Goal: Information Seeking & Learning: Learn about a topic

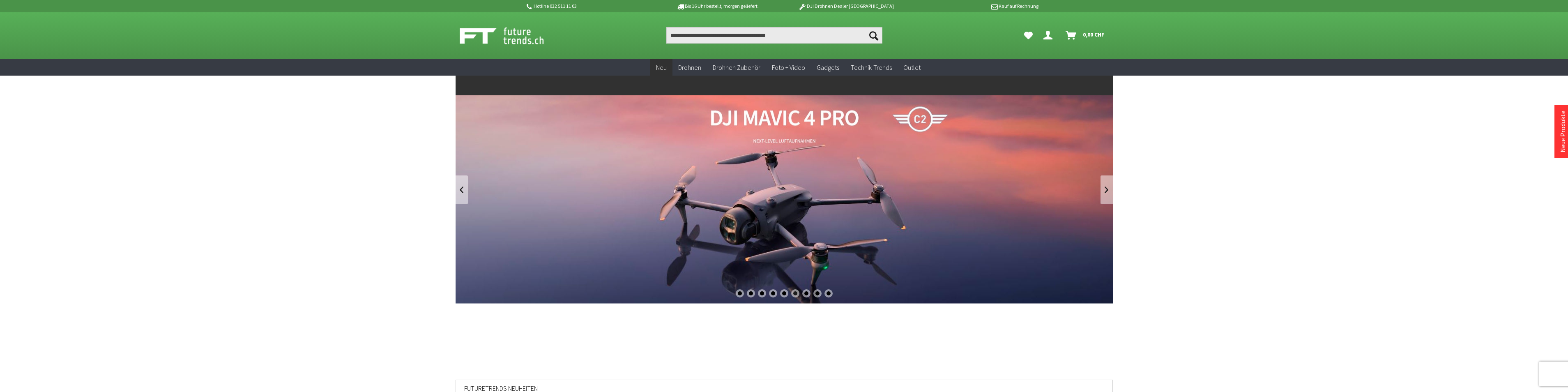
click at [665, 66] on span "Neu" at bounding box center [662, 67] width 11 height 8
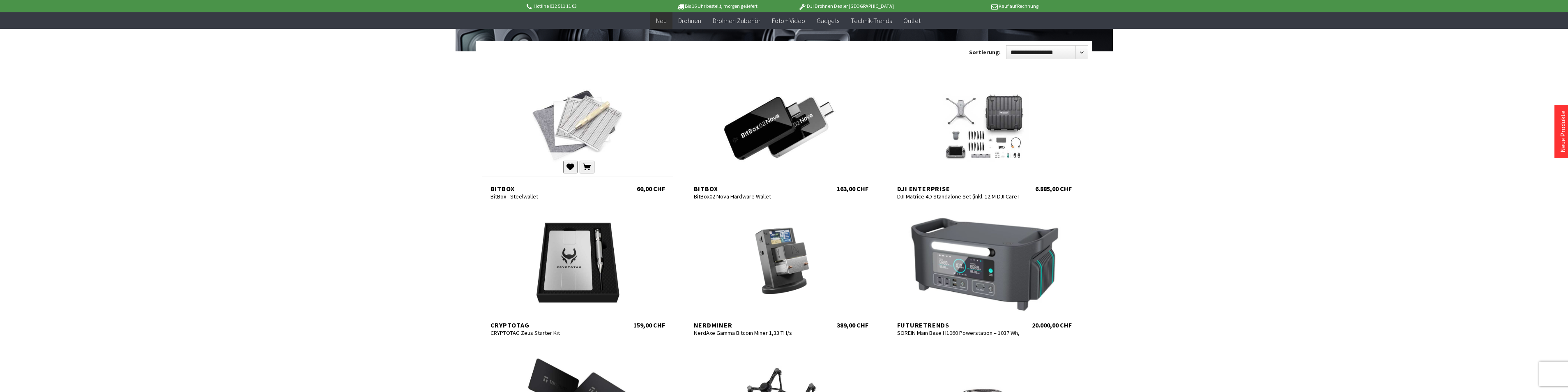
scroll to position [123, 0]
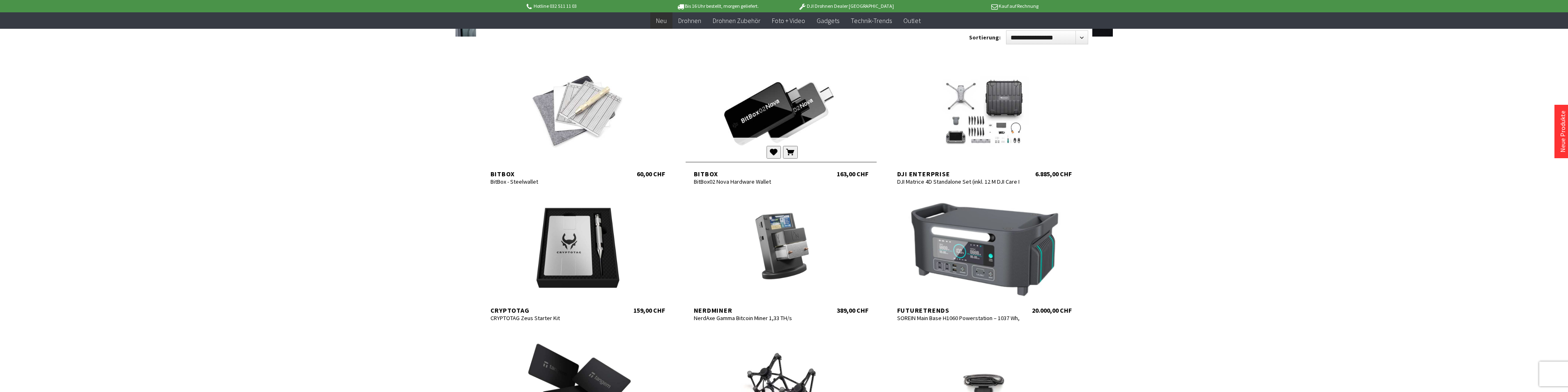
click at [710, 175] on div "BitBox" at bounding box center [755, 173] width 122 height 8
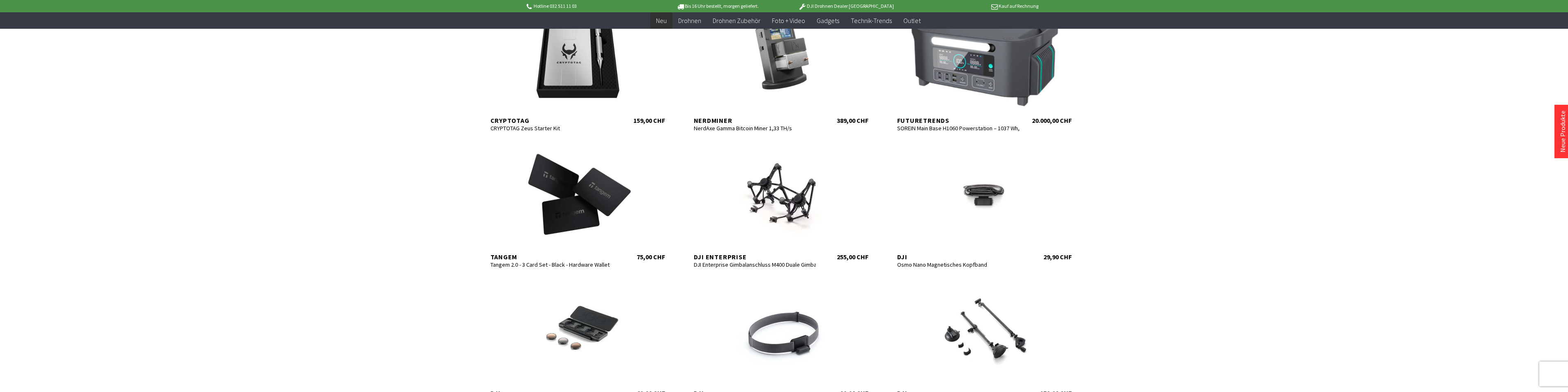
scroll to position [329, 0]
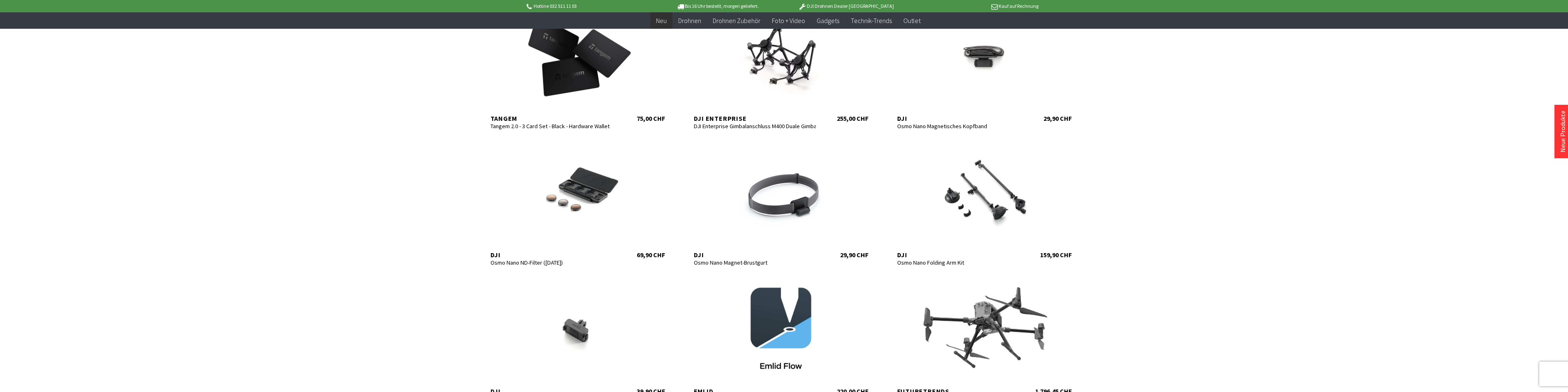
scroll to position [452, 0]
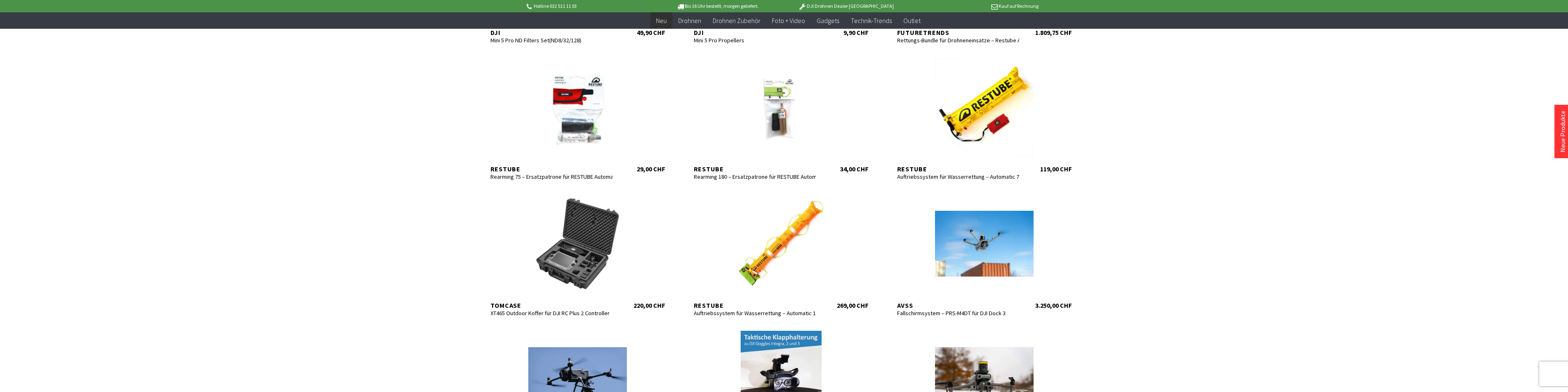
scroll to position [1397, 0]
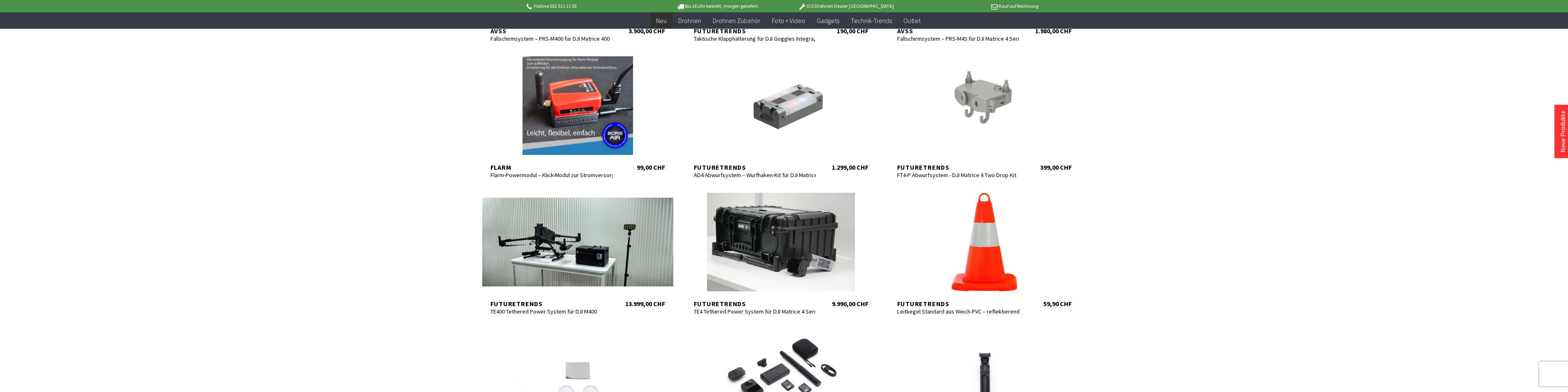
scroll to position [1807, 0]
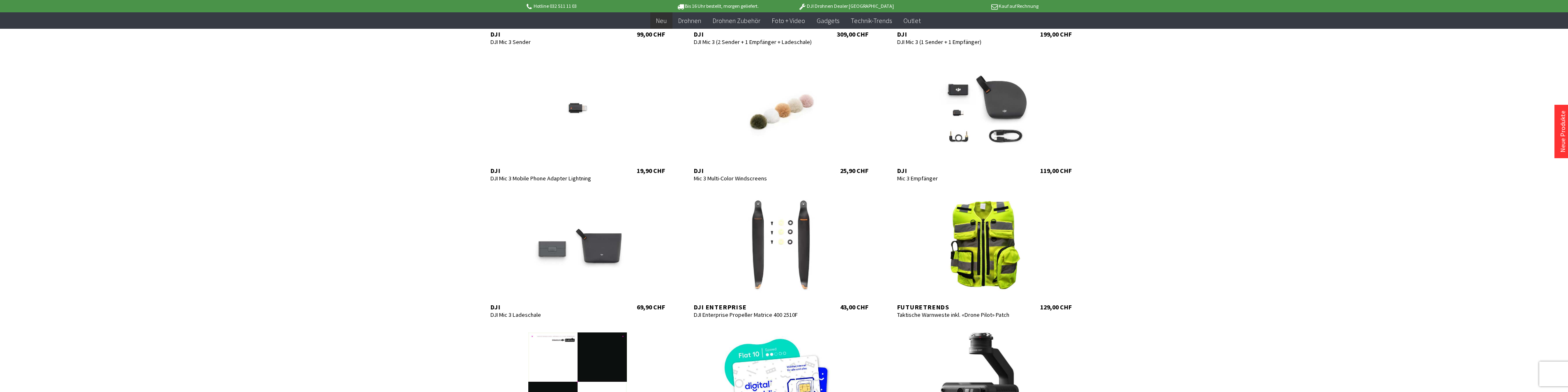
scroll to position [2465, 0]
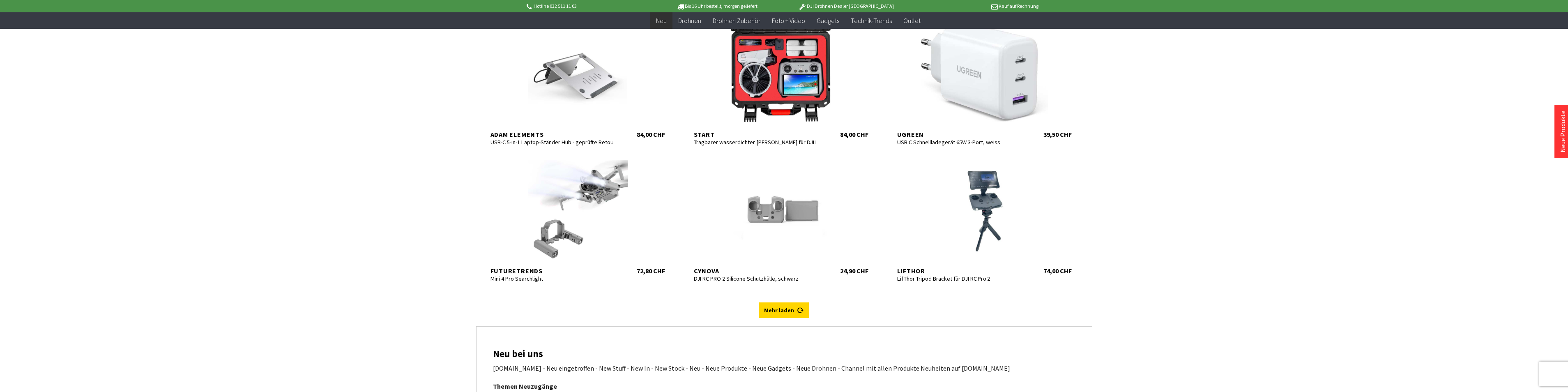
scroll to position [3246, 0]
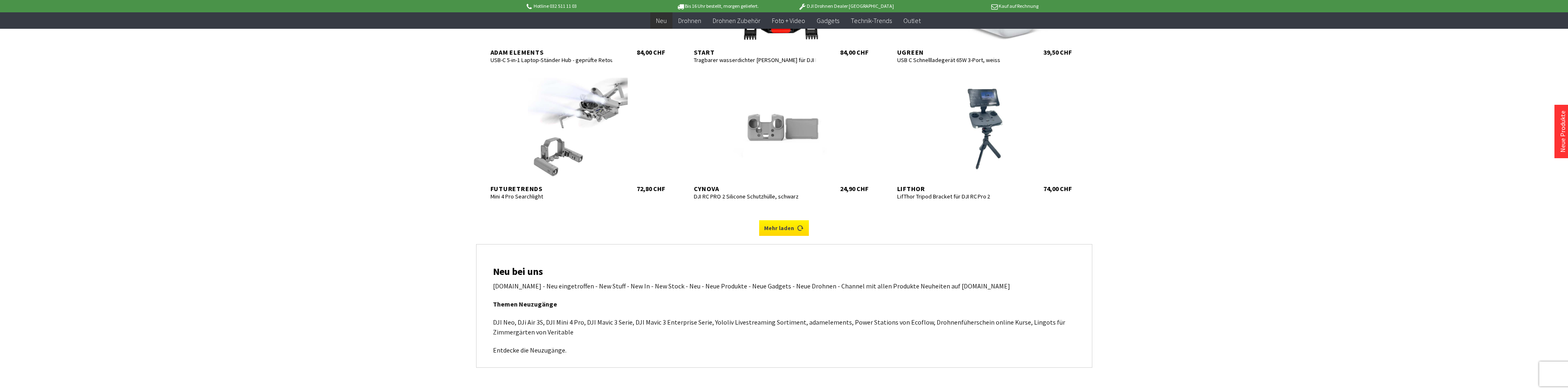
click at [771, 227] on link "Mehr laden" at bounding box center [784, 228] width 50 height 16
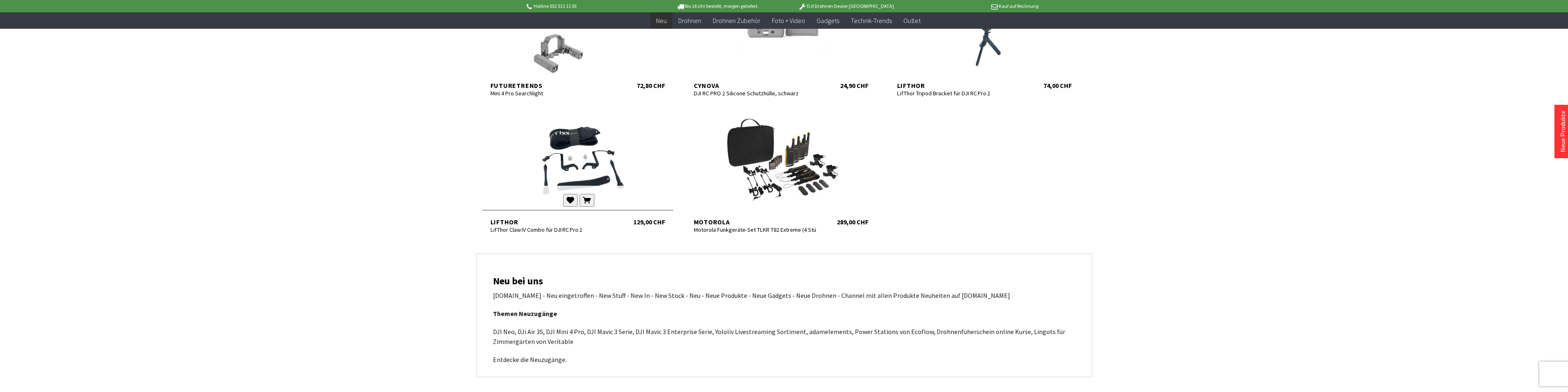
scroll to position [3369, 0]
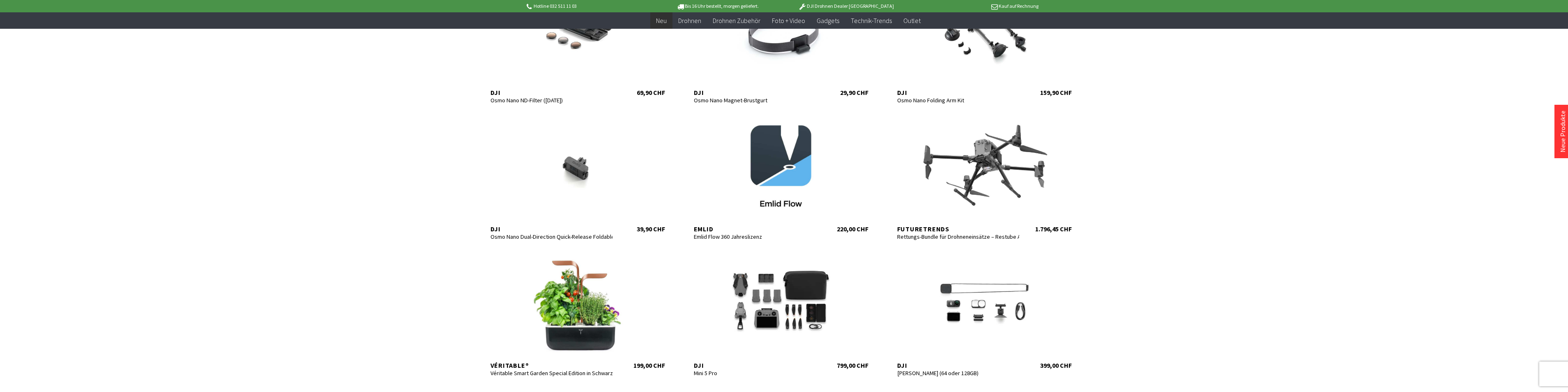
scroll to position [575, 0]
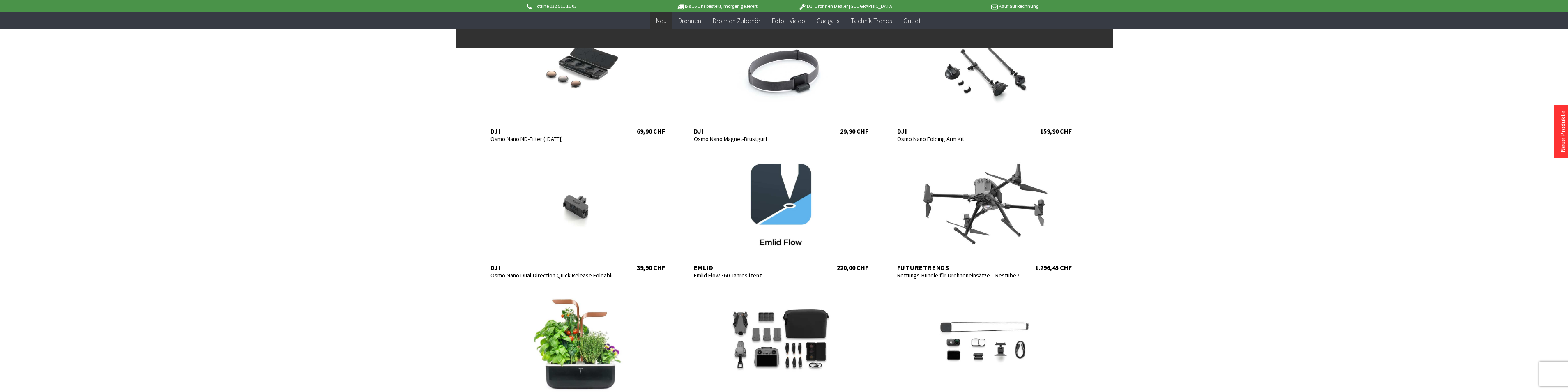
click at [659, 22] on span "Neu" at bounding box center [662, 20] width 11 height 8
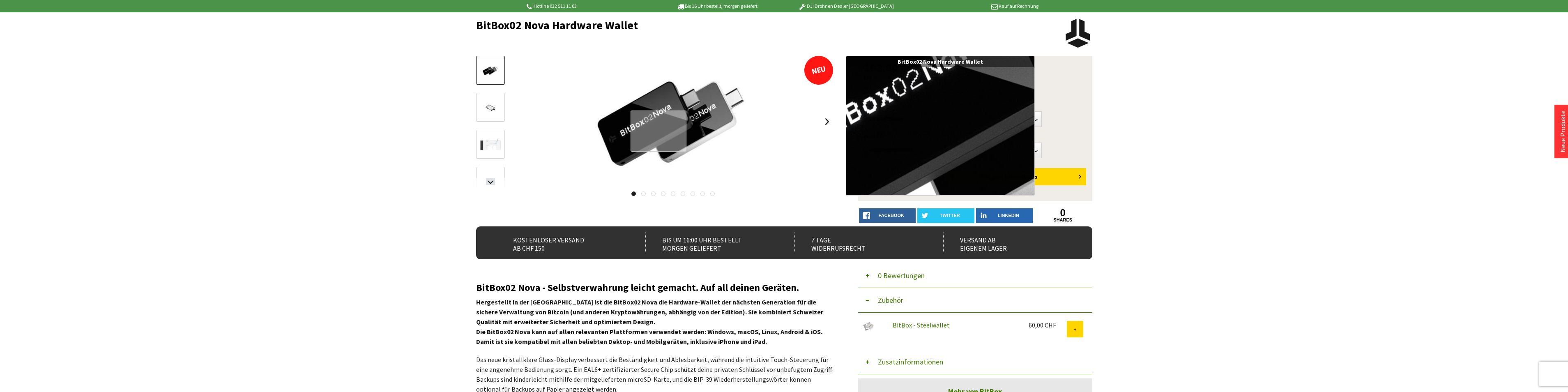
scroll to position [82, 0]
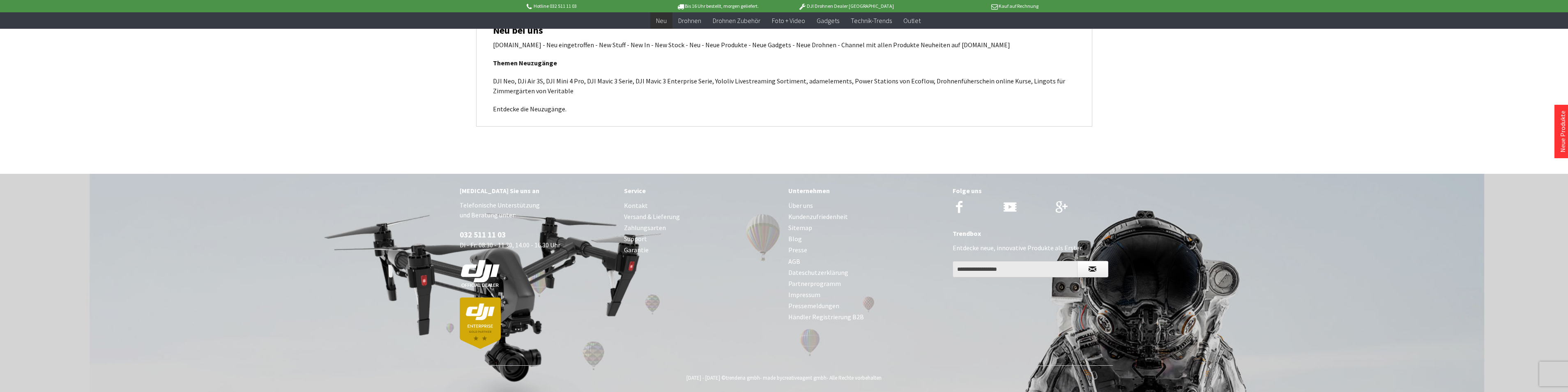
scroll to position [3472, 0]
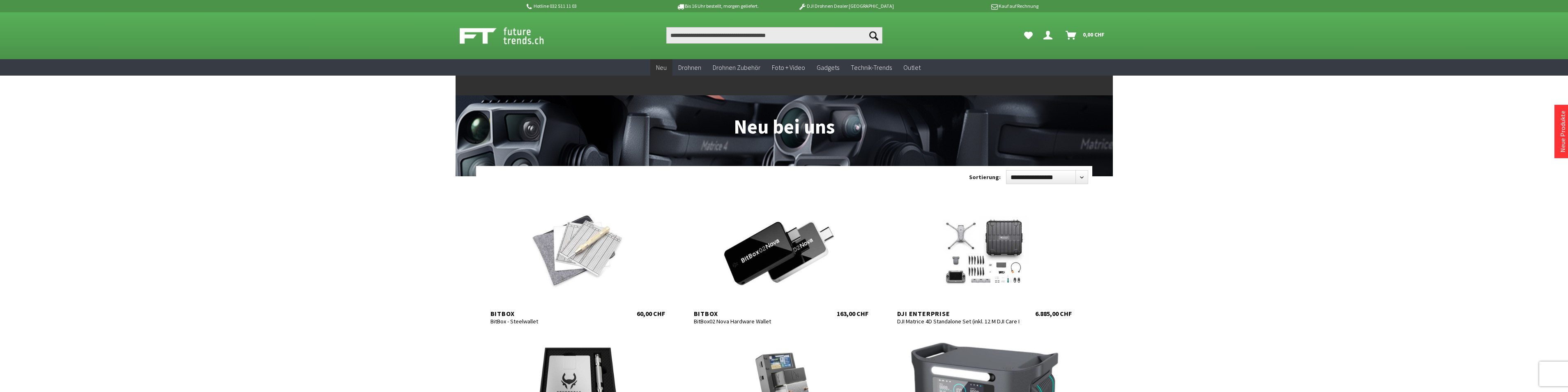
click at [663, 65] on span "Neu" at bounding box center [662, 67] width 11 height 8
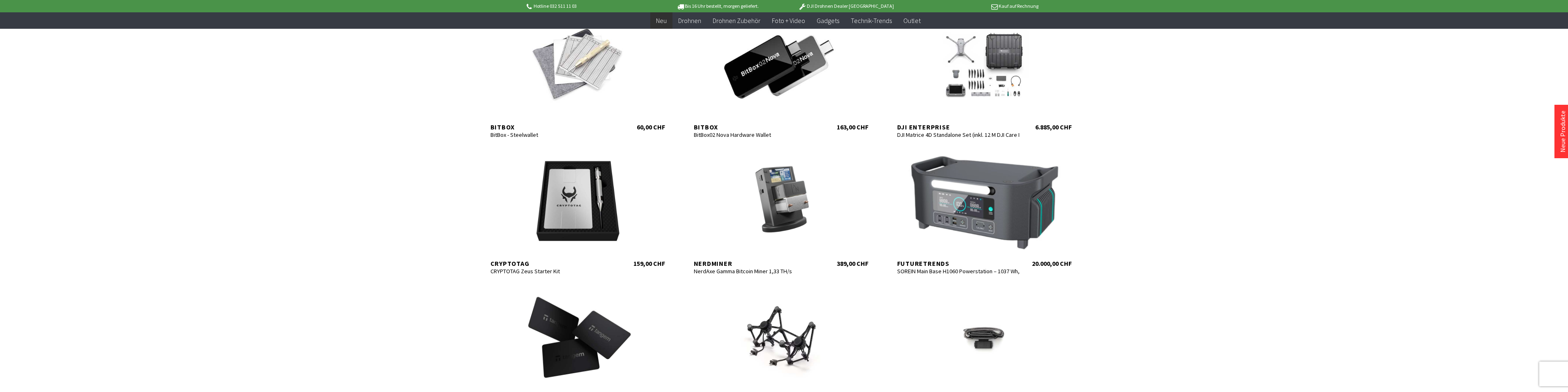
scroll to position [247, 0]
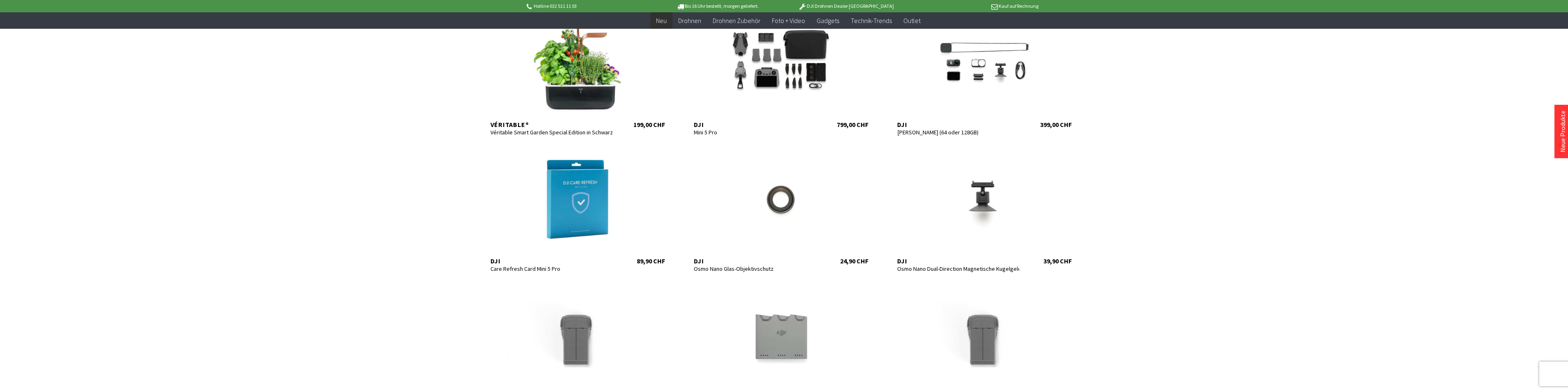
scroll to position [904, 0]
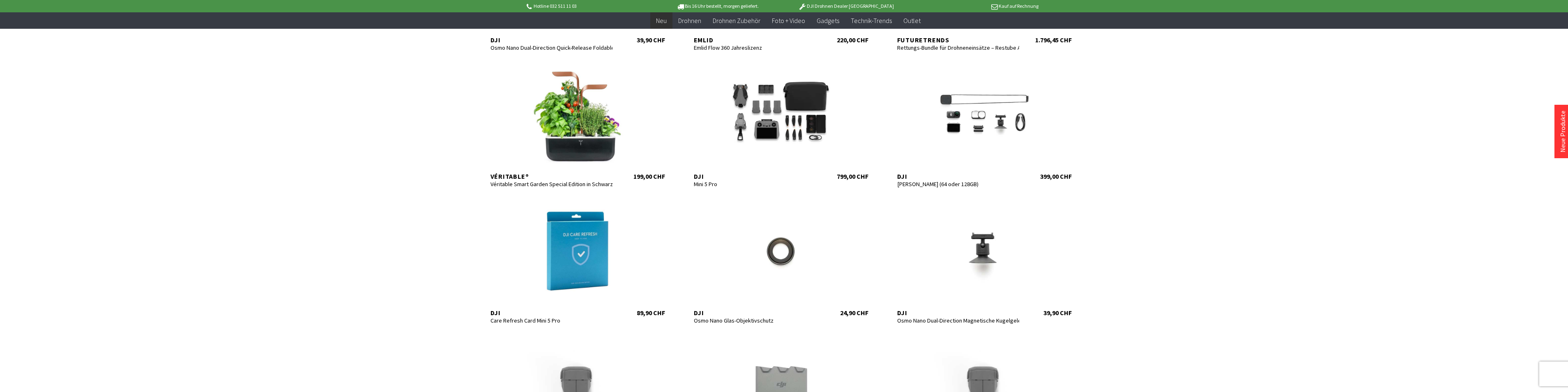
scroll to position [740, 0]
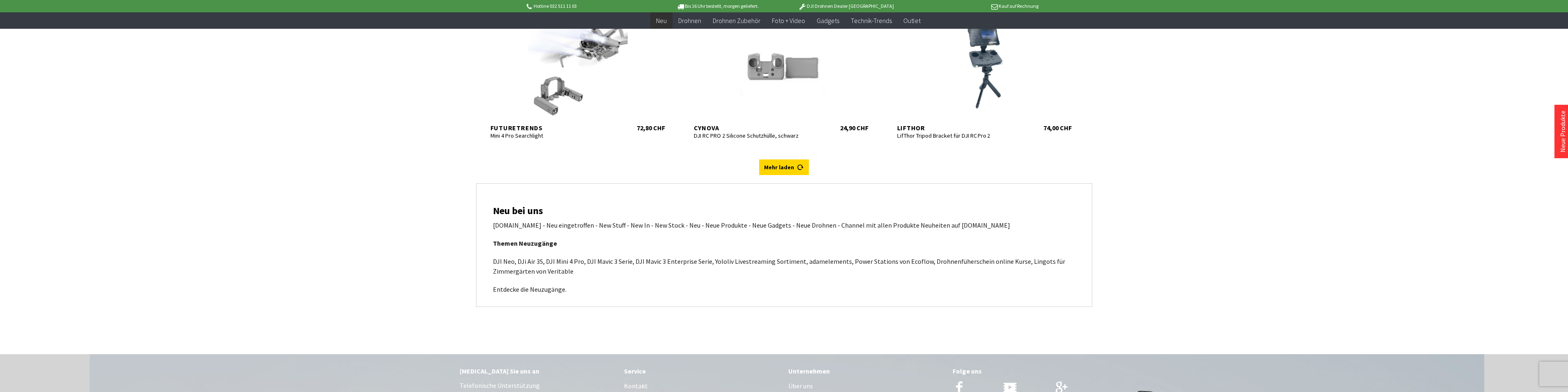
scroll to position [3327, 0]
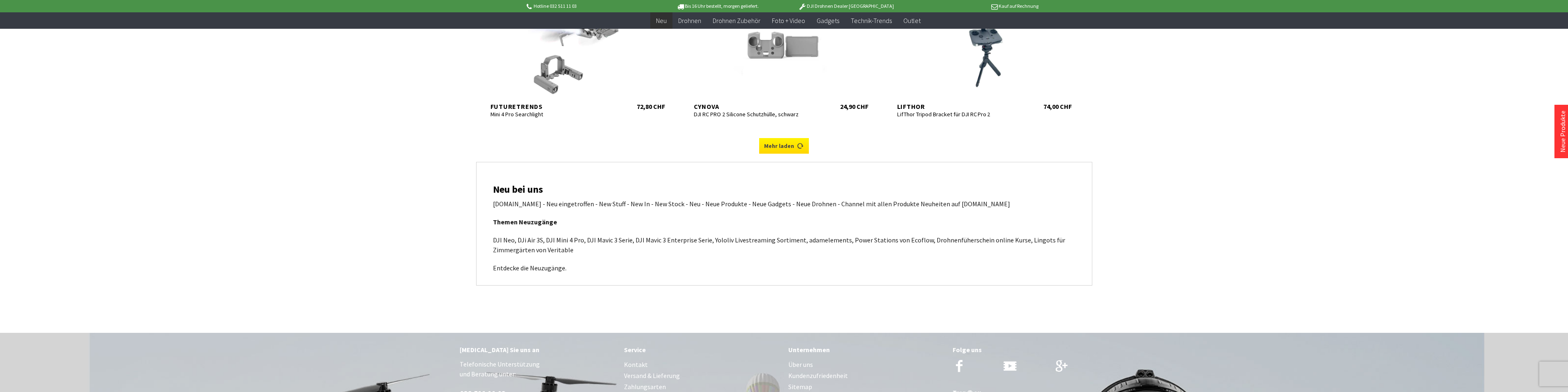
click at [770, 144] on link "Mehr laden" at bounding box center [784, 146] width 50 height 16
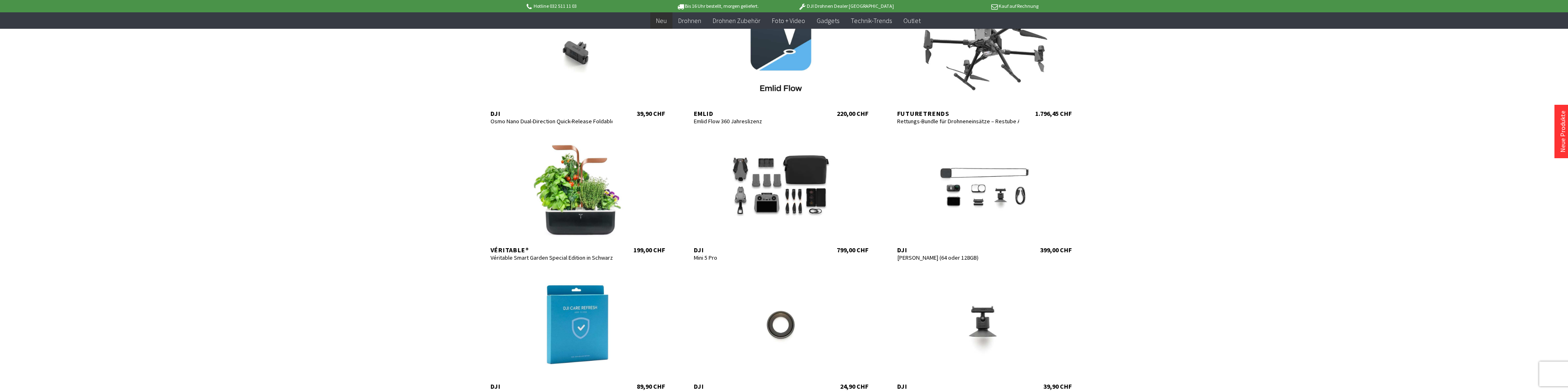
scroll to position [153, 0]
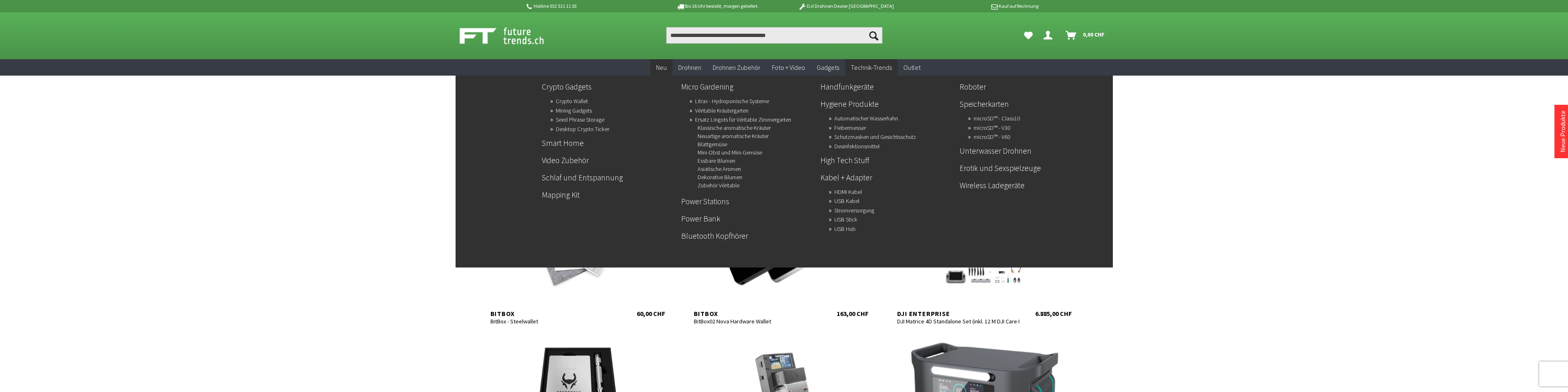
click at [874, 69] on span "Technik-Trends" at bounding box center [871, 67] width 41 height 8
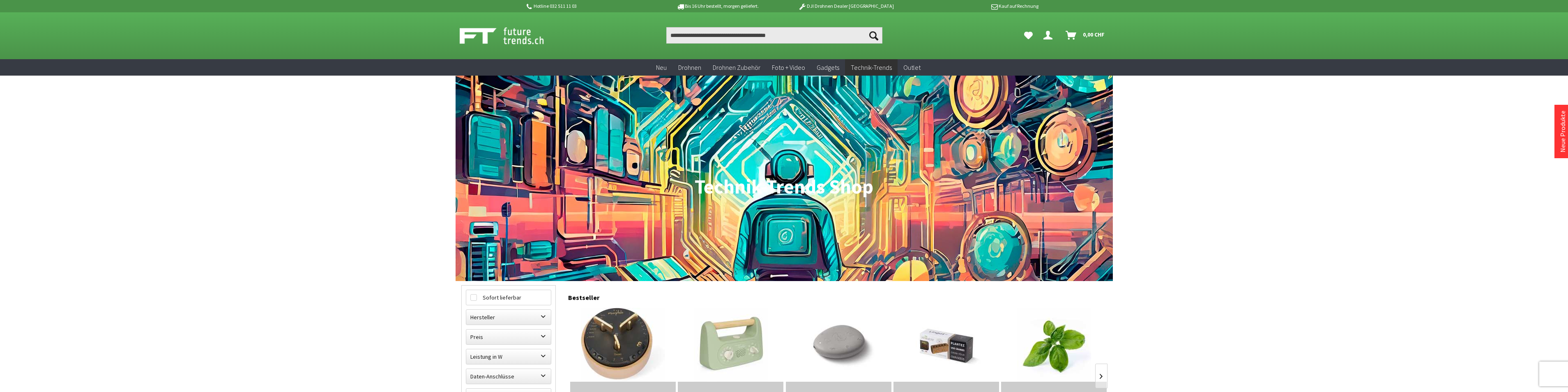
click at [874, 69] on span "Technik-Trends" at bounding box center [871, 67] width 41 height 8
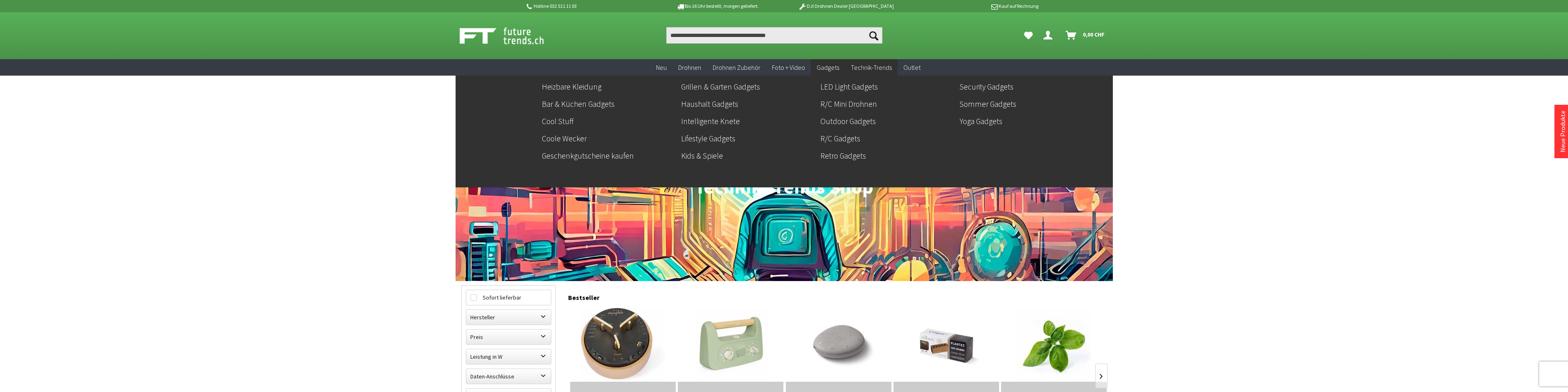
click at [836, 69] on span "Gadgets" at bounding box center [828, 67] width 23 height 8
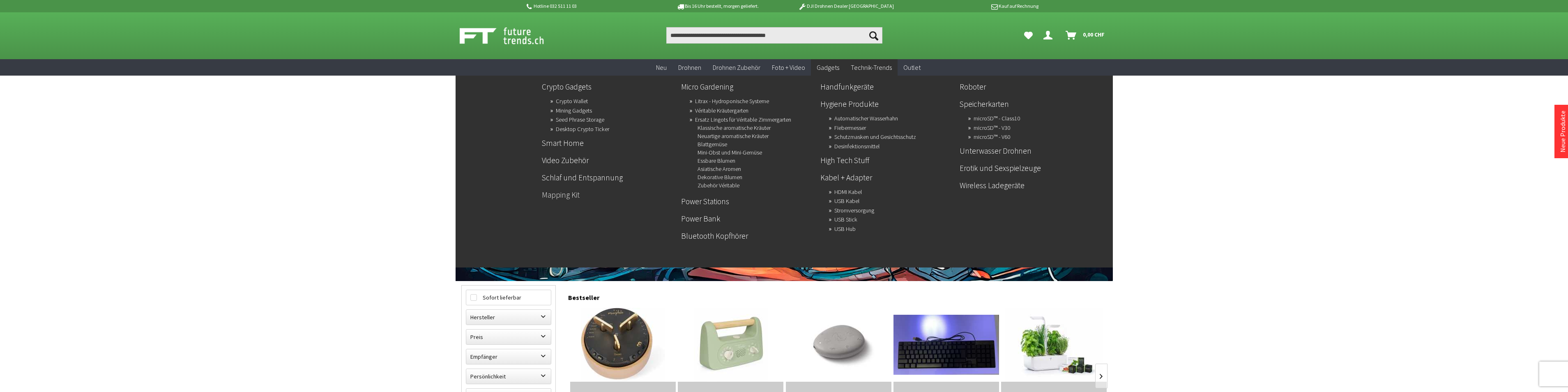
click at [556, 195] on link "Mapping Kit" at bounding box center [608, 194] width 133 height 14
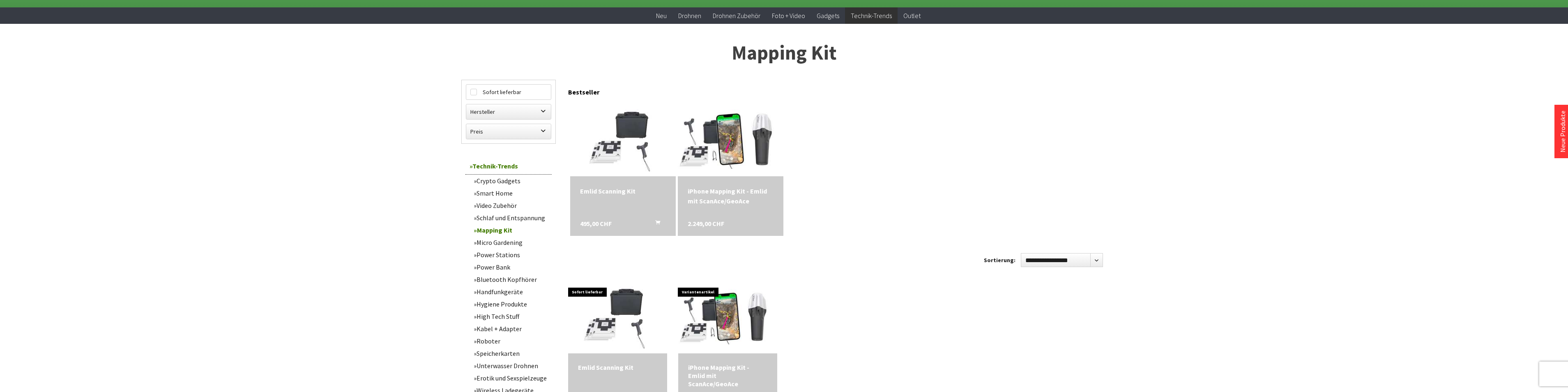
scroll to position [82, 0]
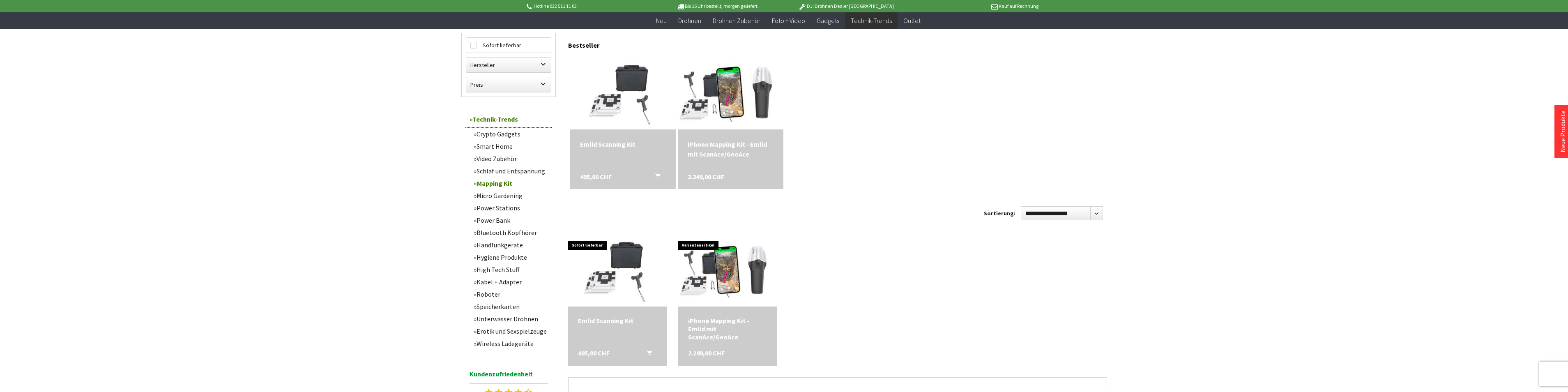
click at [621, 145] on div "Emlid Scanning Kit" at bounding box center [623, 144] width 86 height 10
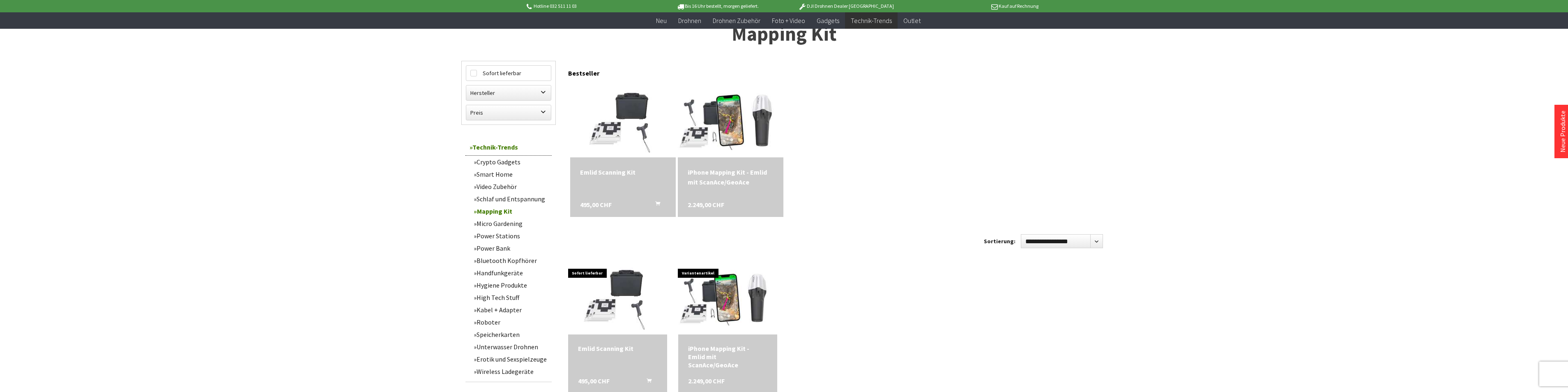
scroll to position [0, 0]
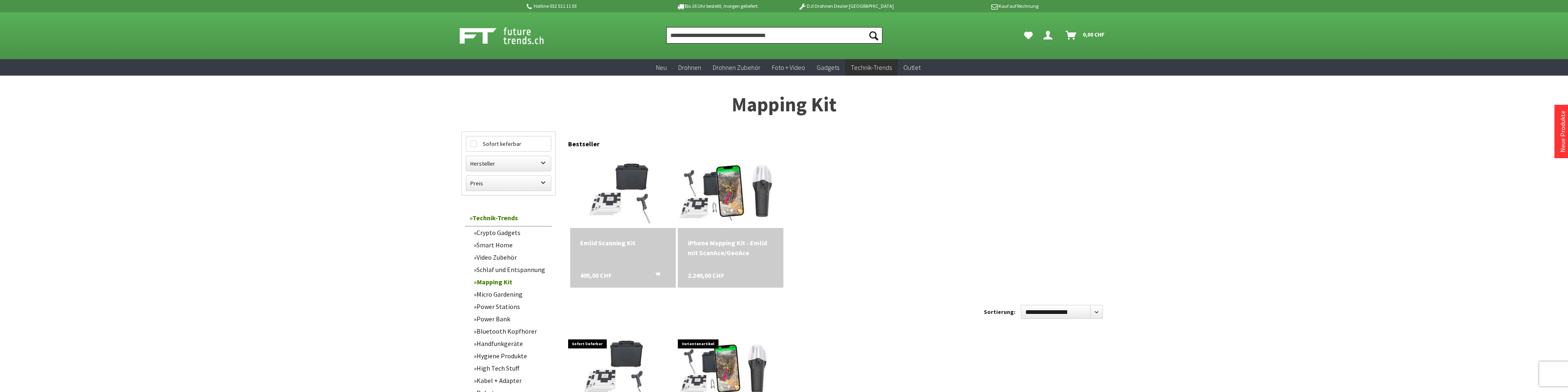
click at [677, 37] on input "Produkt, Marke, Kategorie, EAN, Artikelnummer…" at bounding box center [774, 35] width 216 height 16
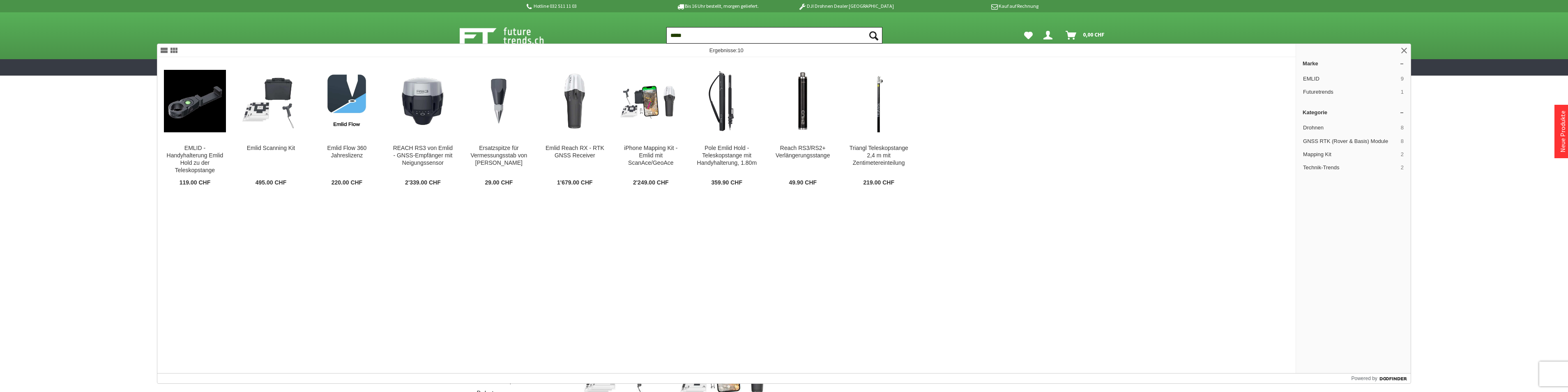
type input "*****"
click at [865, 27] on button "Suchen" at bounding box center [873, 35] width 17 height 16
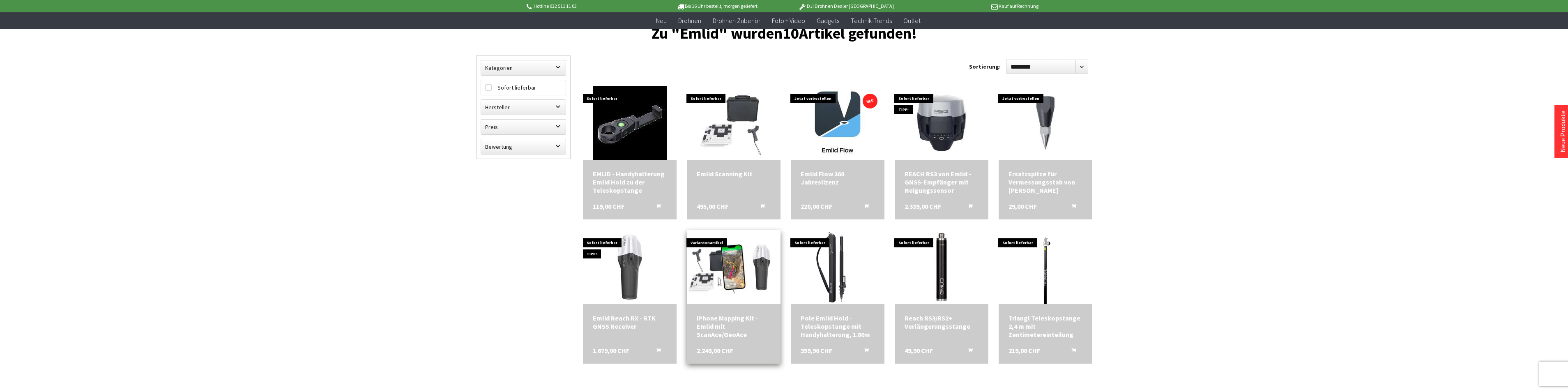
scroll to position [123, 0]
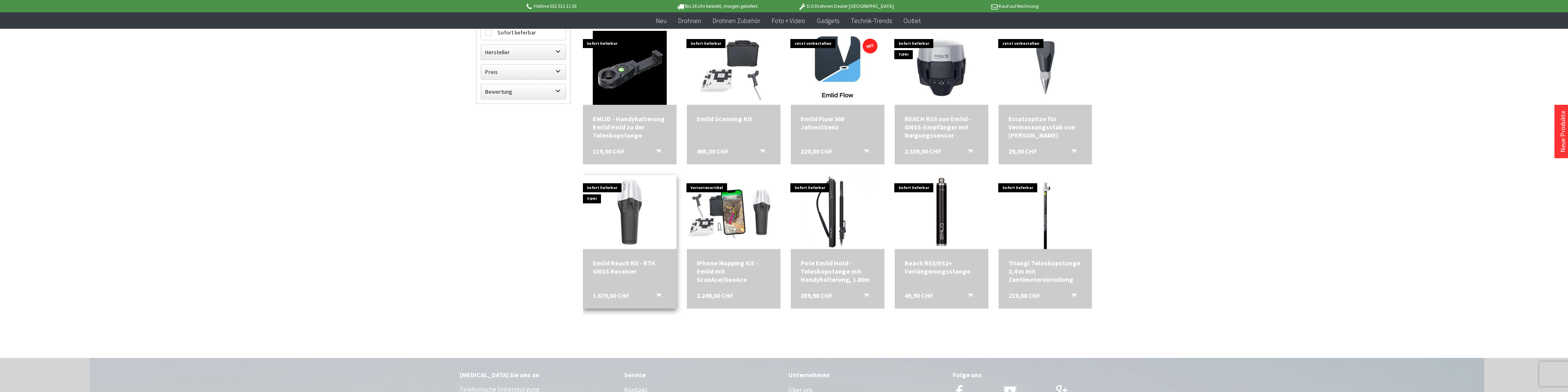
click at [631, 211] on img at bounding box center [629, 211] width 74 height 74
